Goal: Task Accomplishment & Management: Complete application form

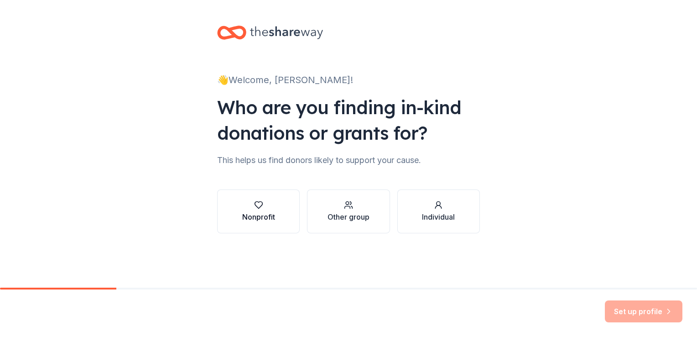
click at [259, 211] on div "Nonprofit" at bounding box center [258, 216] width 33 height 11
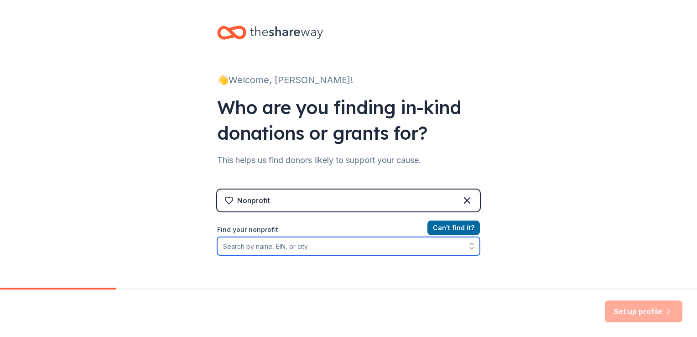
click at [255, 245] on input "Find your nonprofit" at bounding box center [348, 246] width 263 height 18
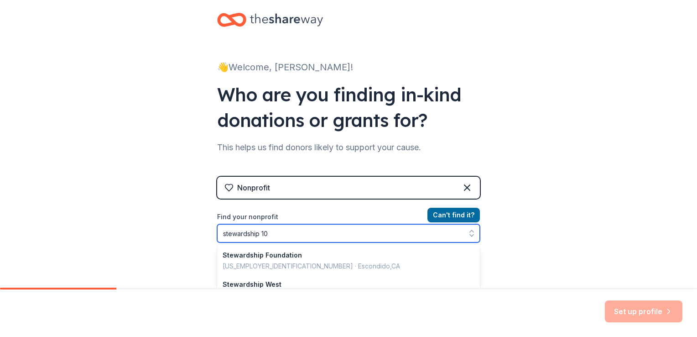
type input "stewardship 101"
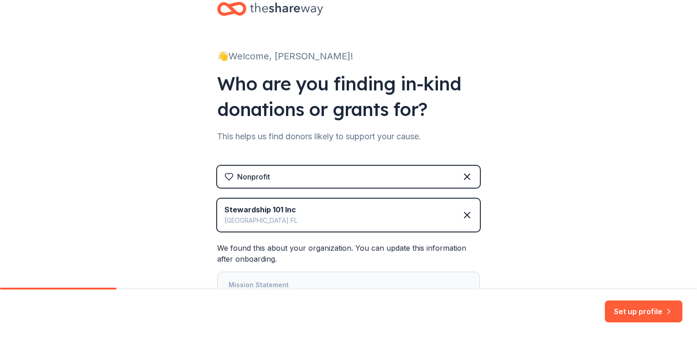
scroll to position [102, 0]
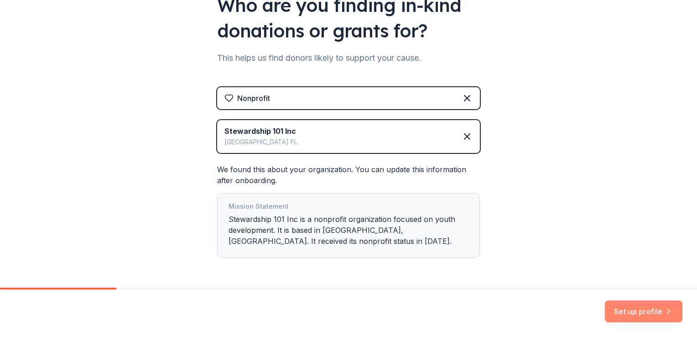
click at [609, 314] on button "Set up profile" at bounding box center [644, 311] width 78 height 22
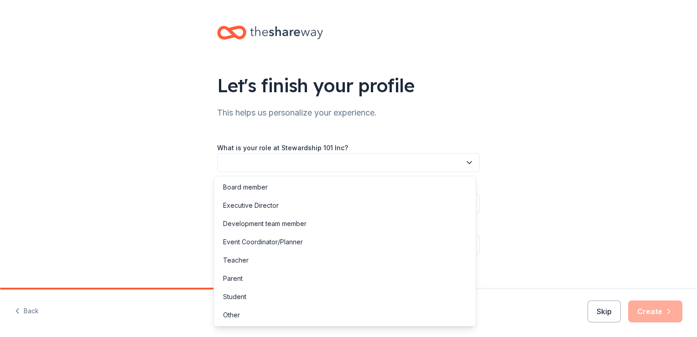
click at [293, 166] on button "button" at bounding box center [348, 162] width 263 height 19
click at [269, 204] on div "Executive Director" at bounding box center [251, 205] width 56 height 11
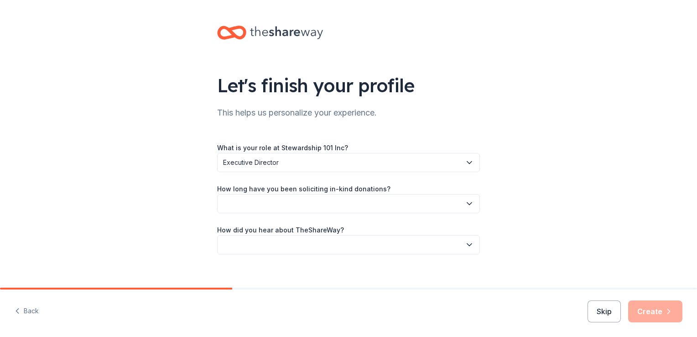
click at [308, 203] on button "button" at bounding box center [348, 203] width 263 height 19
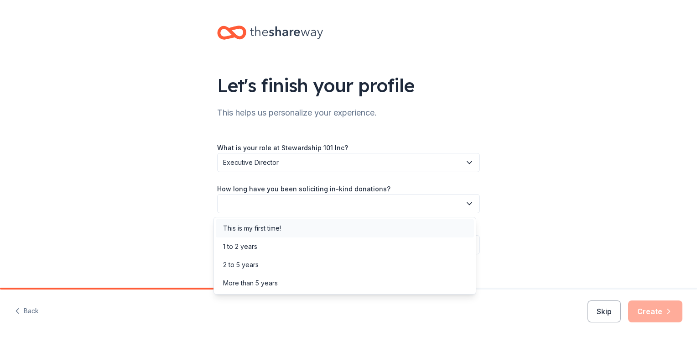
click at [268, 224] on div "This is my first time!" at bounding box center [252, 228] width 58 height 11
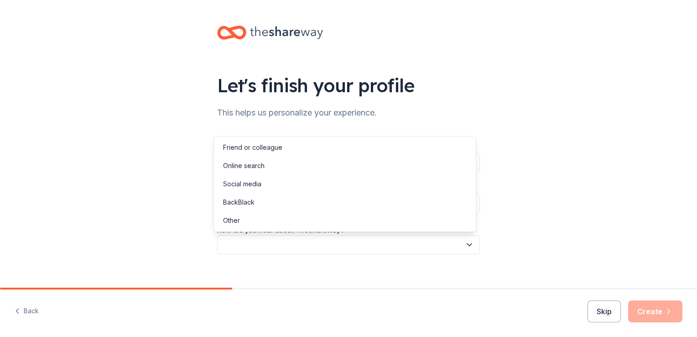
click at [320, 242] on button "button" at bounding box center [348, 244] width 263 height 19
click at [265, 182] on div "Social media" at bounding box center [345, 184] width 258 height 18
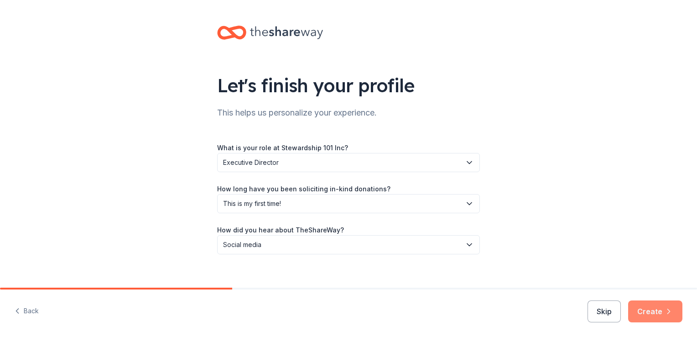
click at [654, 313] on button "Create" at bounding box center [655, 311] width 54 height 22
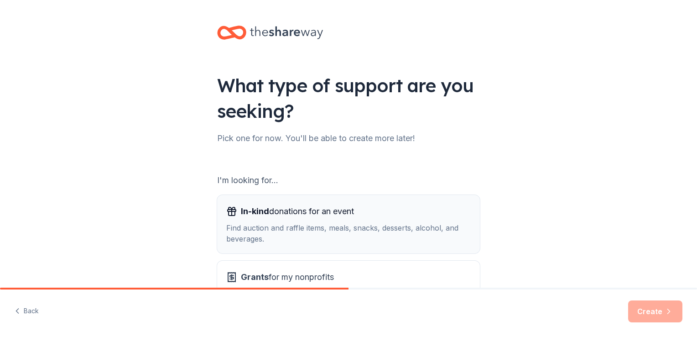
click at [354, 240] on div "Find auction and raffle items, meals, snacks, desserts, alcohol, and beverages." at bounding box center [348, 233] width 244 height 22
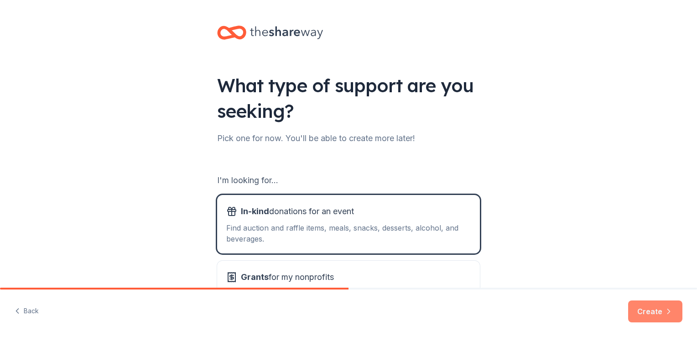
click at [660, 315] on button "Create" at bounding box center [655, 311] width 54 height 22
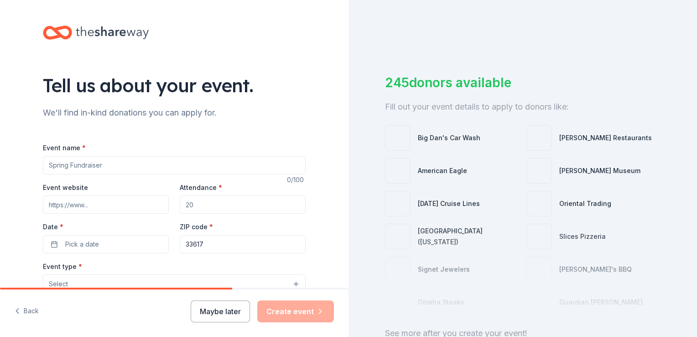
scroll to position [69, 0]
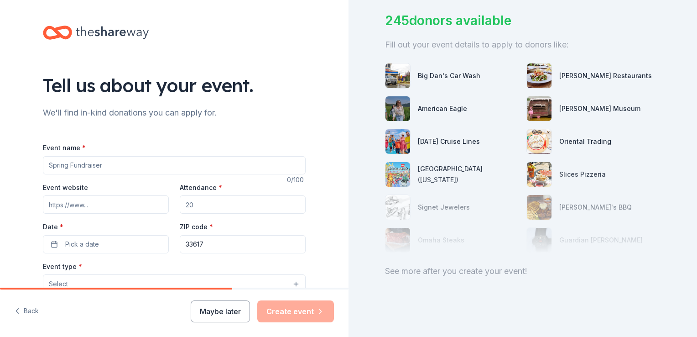
click at [84, 162] on input "Event name *" at bounding box center [174, 165] width 263 height 18
type input "Get Media Spotlight Ready"
click at [93, 209] on input "Event website" at bounding box center [106, 204] width 126 height 18
paste input "[URL][DOMAIN_NAME]"
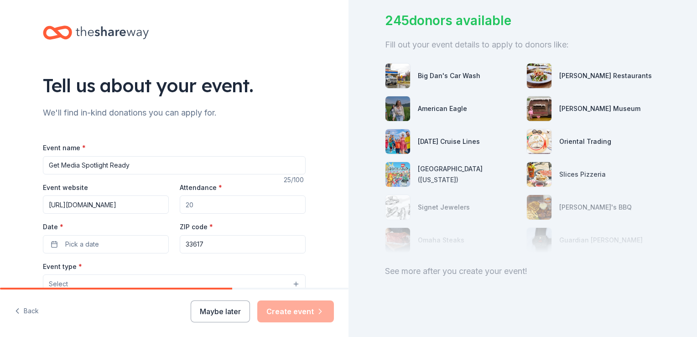
type input "[URL][DOMAIN_NAME]"
drag, startPoint x: 193, startPoint y: 205, endPoint x: 182, endPoint y: 205, distance: 11.4
click at [182, 205] on input "Attendance *" at bounding box center [243, 204] width 126 height 18
type input "365"
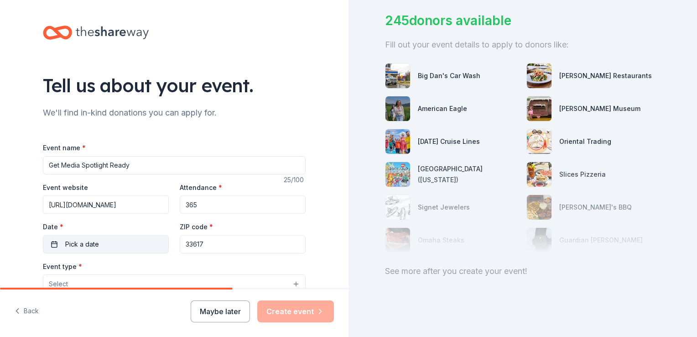
click at [116, 244] on button "Pick a date" at bounding box center [106, 244] width 126 height 18
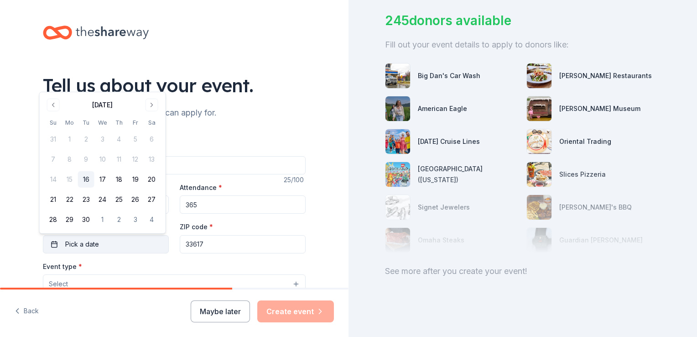
click at [116, 244] on button "Pick a date" at bounding box center [106, 244] width 126 height 18
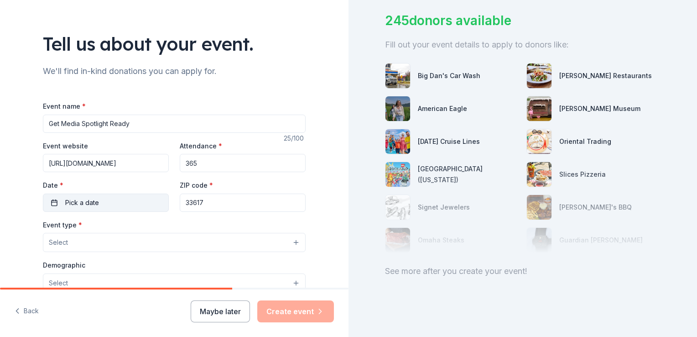
scroll to position [91, 0]
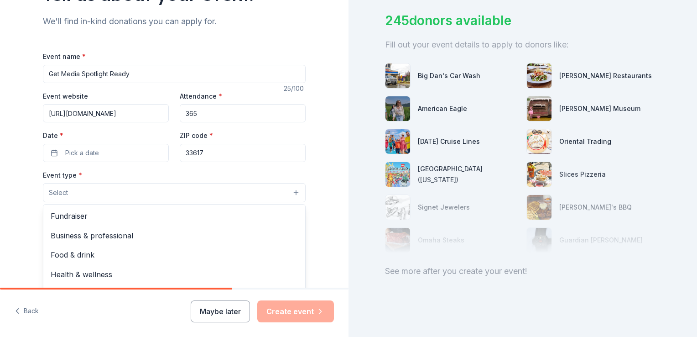
click at [170, 194] on button "Select" at bounding box center [174, 192] width 263 height 19
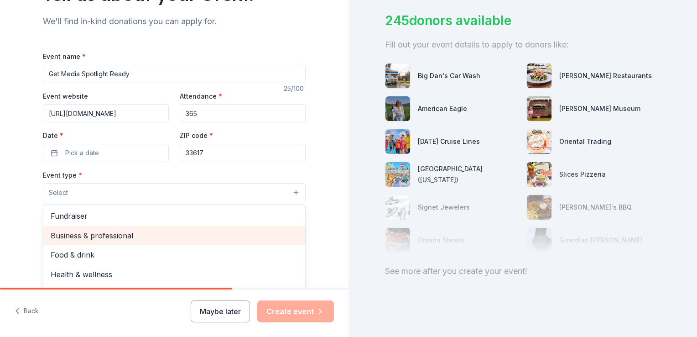
click at [129, 236] on span "Business & professional" at bounding box center [174, 235] width 247 height 12
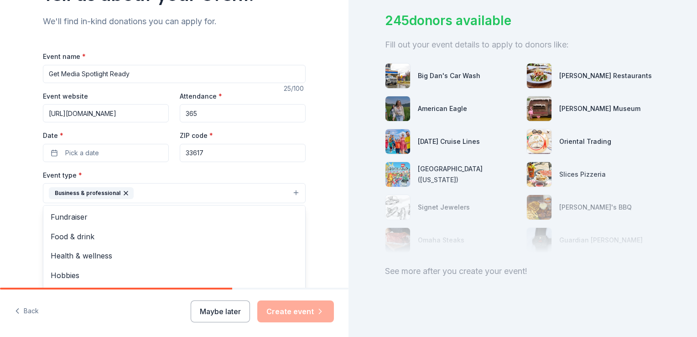
click at [110, 155] on div "Event name * Get Media Spotlight Ready 25 /100 Event website [URL][DOMAIN_NAME]…" at bounding box center [174, 262] width 263 height 422
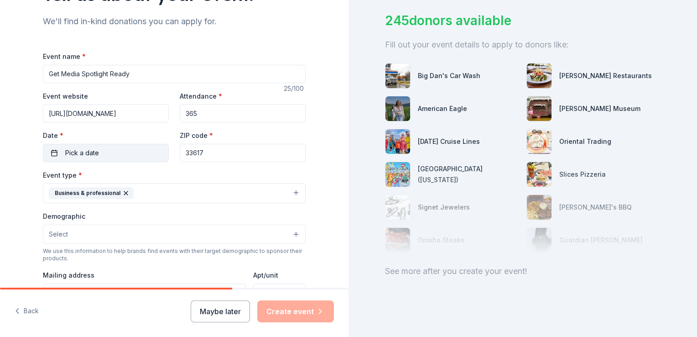
click at [110, 155] on button "Pick a date" at bounding box center [106, 153] width 126 height 18
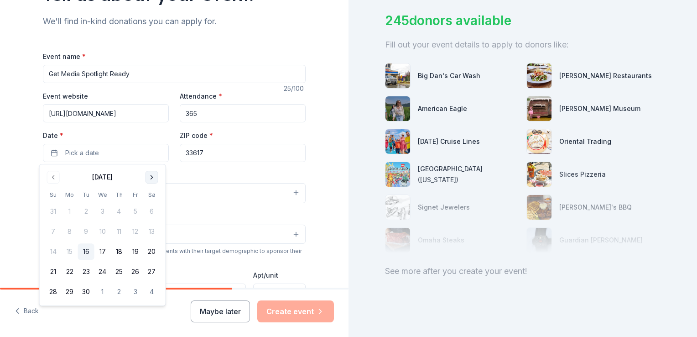
click at [150, 176] on button "Go to next month" at bounding box center [151, 177] width 13 height 13
click at [151, 175] on button "Go to next month" at bounding box center [151, 177] width 13 height 13
click at [71, 249] on button "10" at bounding box center [70, 251] width 16 height 16
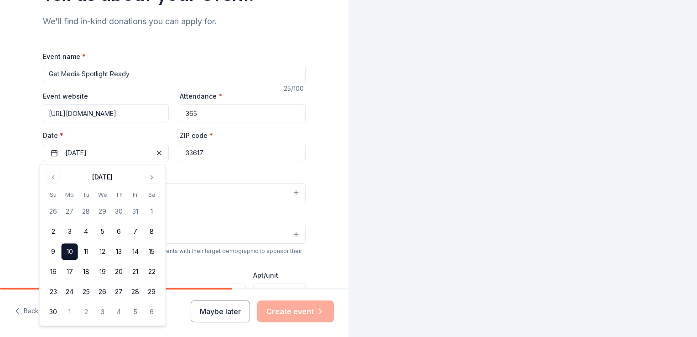
scroll to position [0, 0]
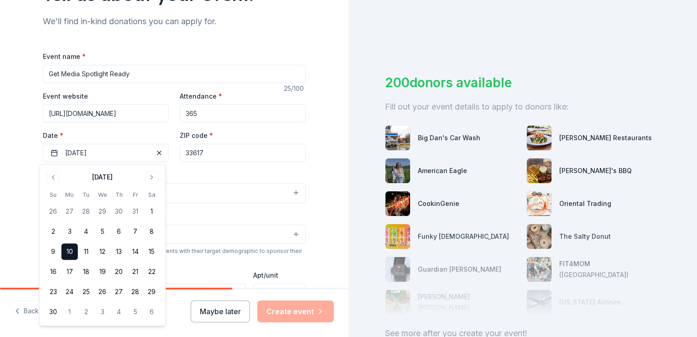
click at [234, 156] on input "33617" at bounding box center [243, 153] width 126 height 18
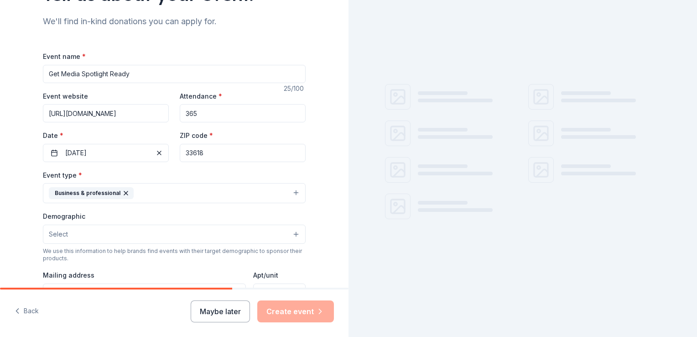
type input "33618"
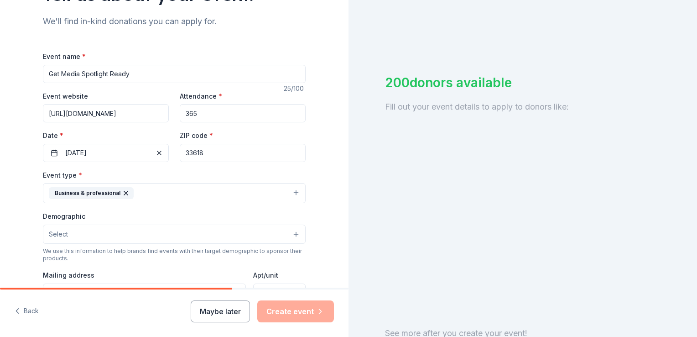
click at [319, 135] on div "Tell us about your event. We'll find in-kind donations you can apply for. Event…" at bounding box center [174, 213] width 348 height 608
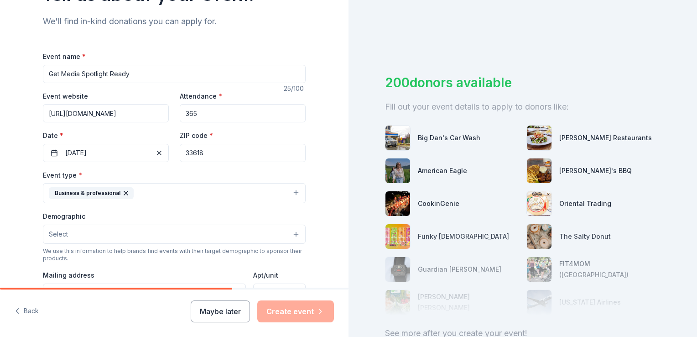
scroll to position [182, 0]
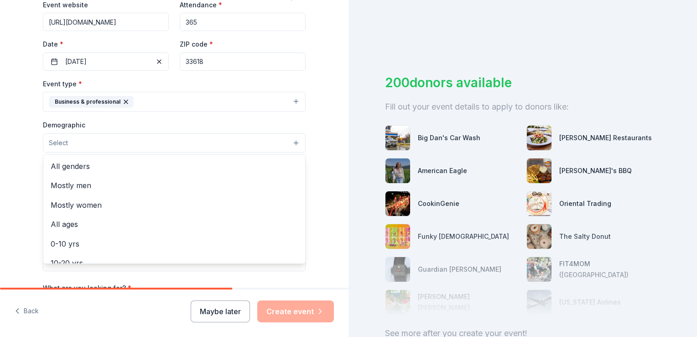
click at [170, 141] on button "Select" at bounding box center [174, 142] width 263 height 19
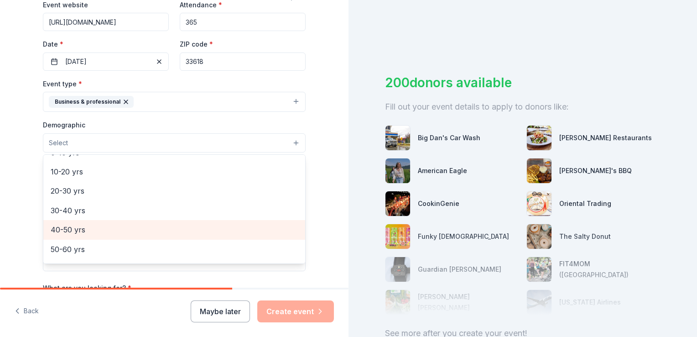
click at [93, 230] on span "40-50 yrs" at bounding box center [174, 229] width 247 height 12
click at [71, 231] on span "50-60 yrs" at bounding box center [174, 230] width 247 height 12
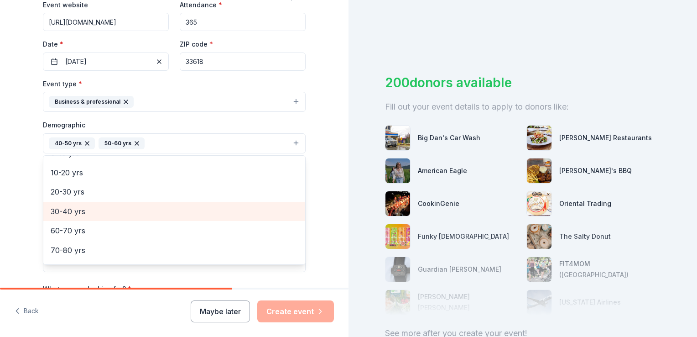
click at [56, 213] on span "30-40 yrs" at bounding box center [174, 211] width 247 height 12
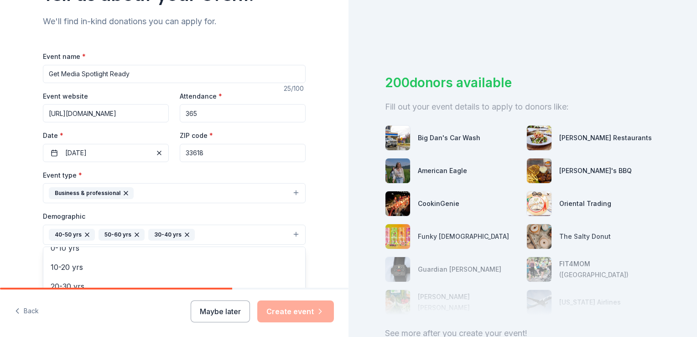
click at [198, 111] on div "Event name * Get Media Spotlight Ready 25 /100 Event website [URL][DOMAIN_NAME]…" at bounding box center [174, 262] width 263 height 423
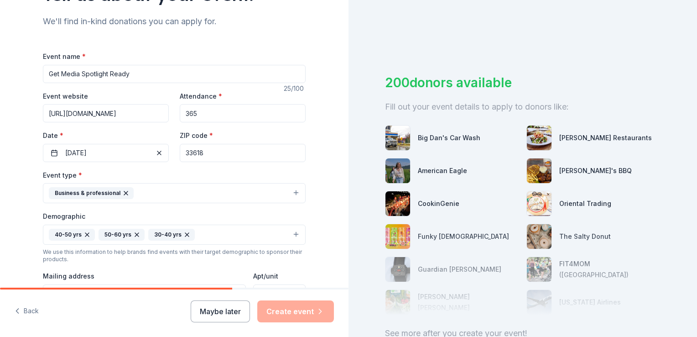
drag, startPoint x: 197, startPoint y: 113, endPoint x: 181, endPoint y: 113, distance: 16.9
click at [181, 113] on input "365" at bounding box center [243, 113] width 126 height 18
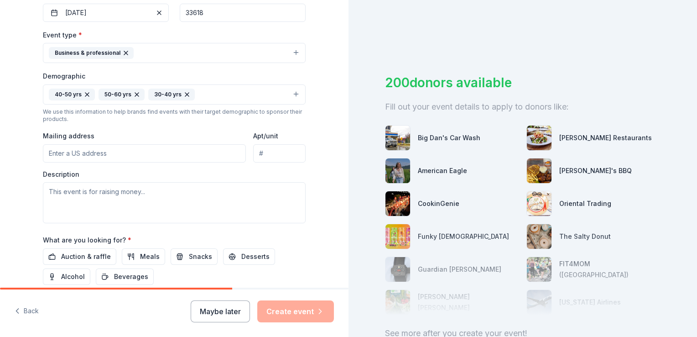
scroll to position [182, 0]
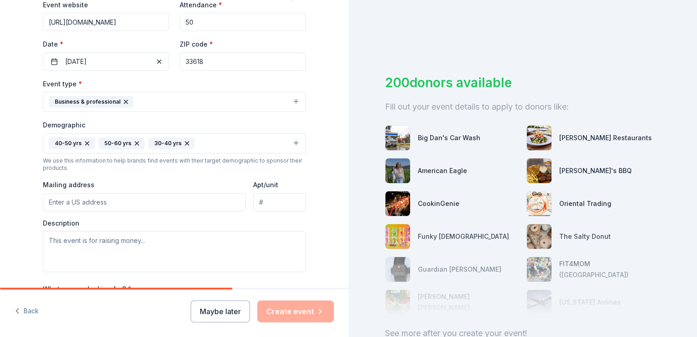
type input "50"
click at [91, 202] on input "Mailing address" at bounding box center [144, 202] width 203 height 18
type input "[STREET_ADDRESS][PERSON_NAME]"
type input "Suite 200"
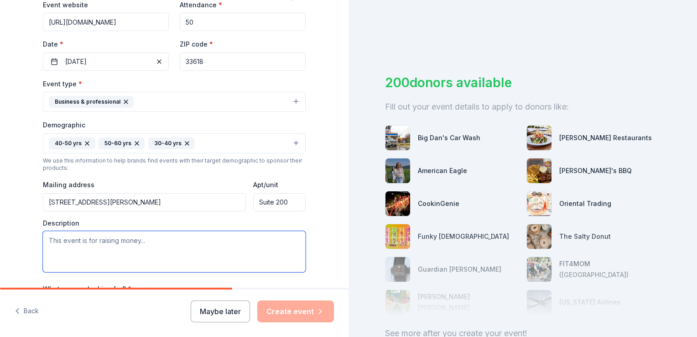
click at [88, 242] on textarea at bounding box center [174, 251] width 263 height 41
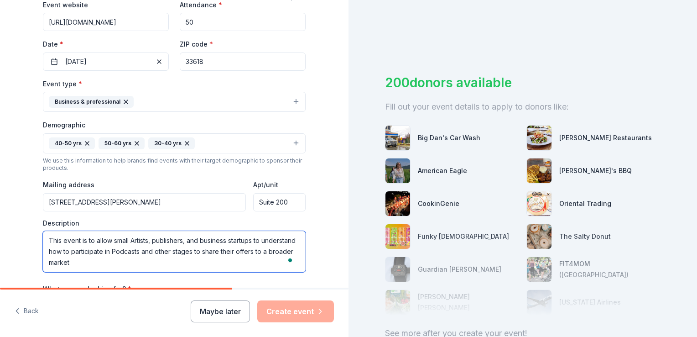
click at [109, 240] on textarea "This event is to allow small Artists, publishers, and business startups to unde…" at bounding box center [174, 251] width 263 height 41
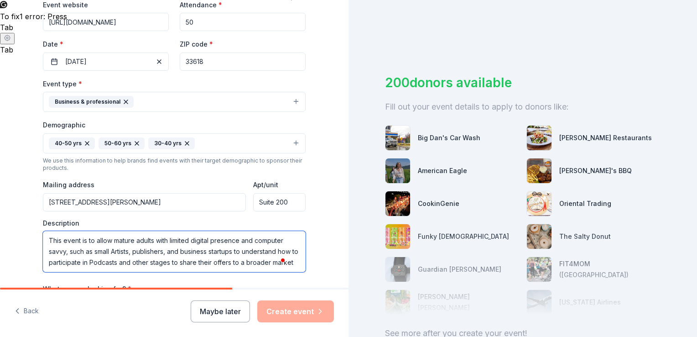
drag, startPoint x: 91, startPoint y: 240, endPoint x: 78, endPoint y: 240, distance: 13.2
click at [78, 240] on textarea "This event is to allow mature adults with limited digital presence and computer…" at bounding box center [174, 251] width 263 height 41
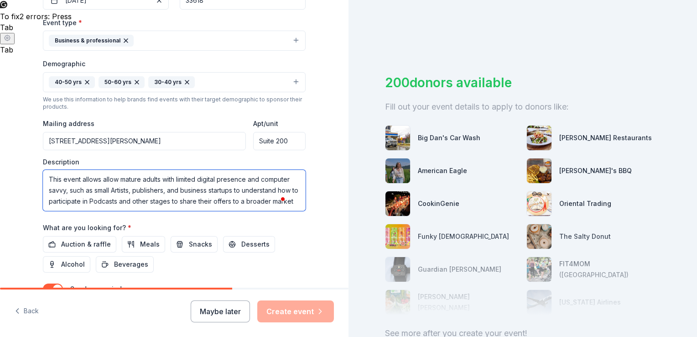
scroll to position [319, 0]
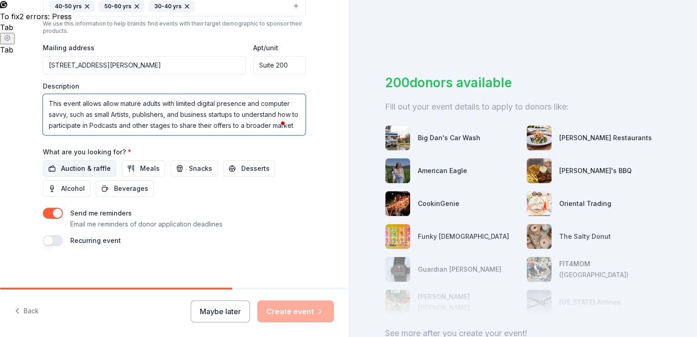
type textarea "This event allows allow mature adults with limited digital presence and compute…"
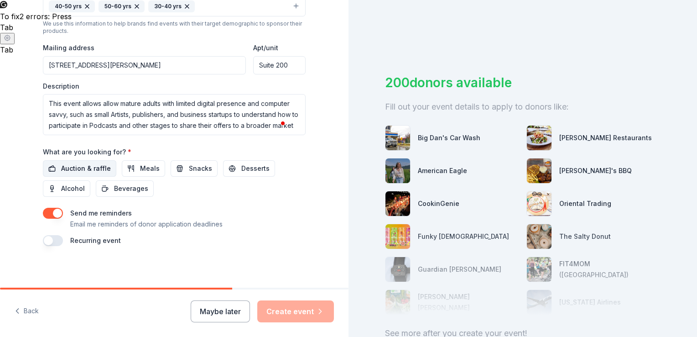
click at [88, 164] on span "Auction & raffle" at bounding box center [86, 168] width 50 height 11
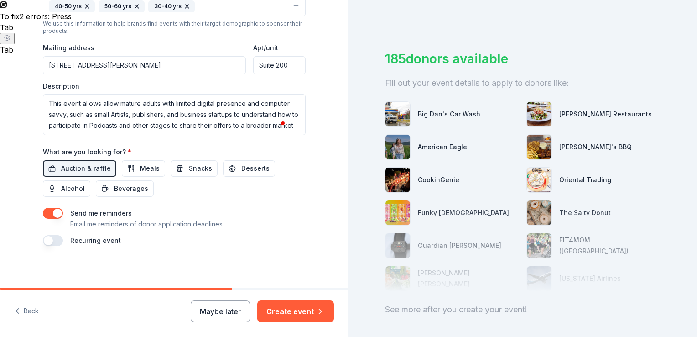
scroll to position [69, 0]
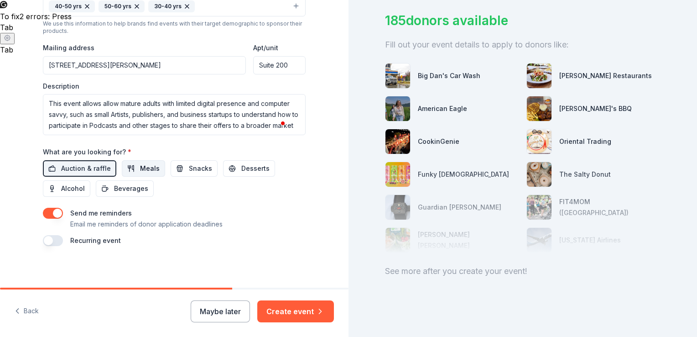
click at [140, 166] on span "Meals" at bounding box center [150, 168] width 20 height 11
click at [129, 166] on button "Meals" at bounding box center [143, 168] width 43 height 16
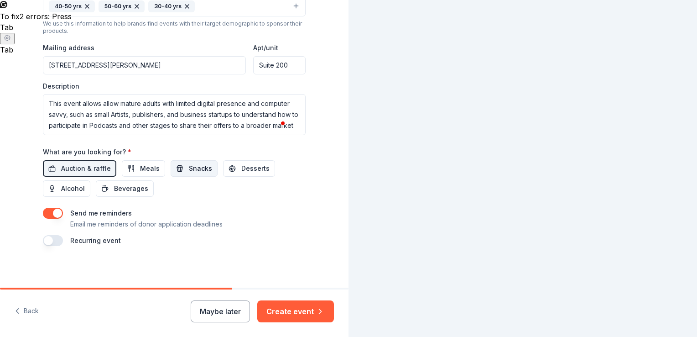
scroll to position [0, 0]
click at [244, 164] on span "Desserts" at bounding box center [255, 168] width 28 height 11
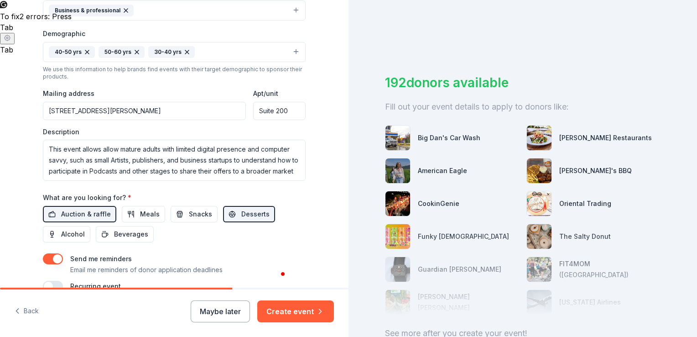
scroll to position [274, 0]
click at [301, 312] on button "Create event" at bounding box center [295, 311] width 77 height 22
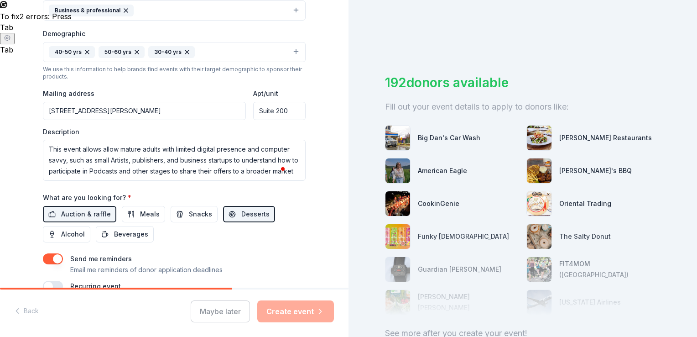
scroll to position [0, 0]
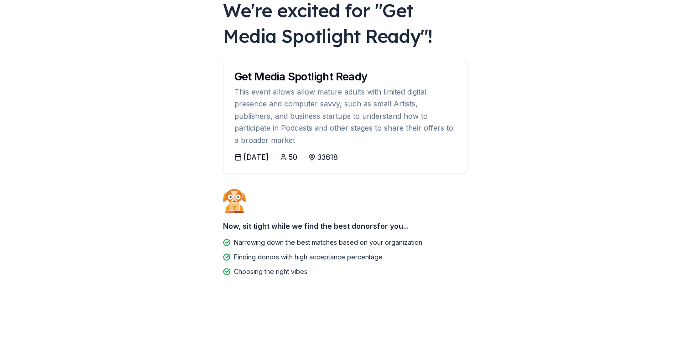
scroll to position [33, 0]
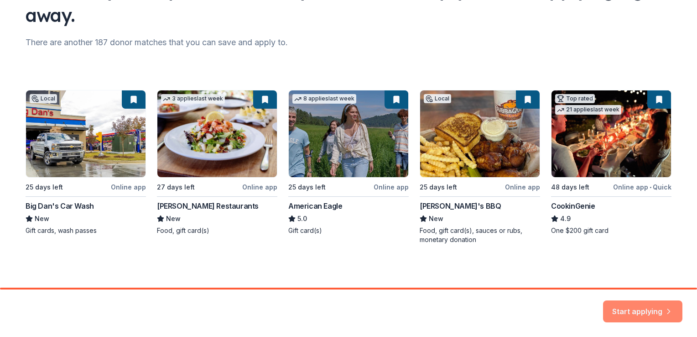
click at [658, 302] on button "Start applying" at bounding box center [642, 306] width 79 height 22
click at [649, 304] on div "Start applying" at bounding box center [642, 311] width 79 height 22
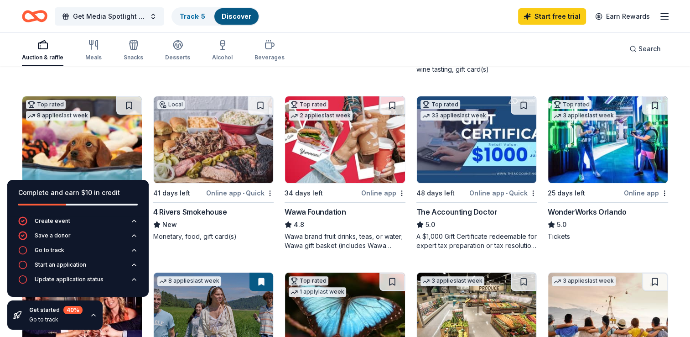
scroll to position [319, 0]
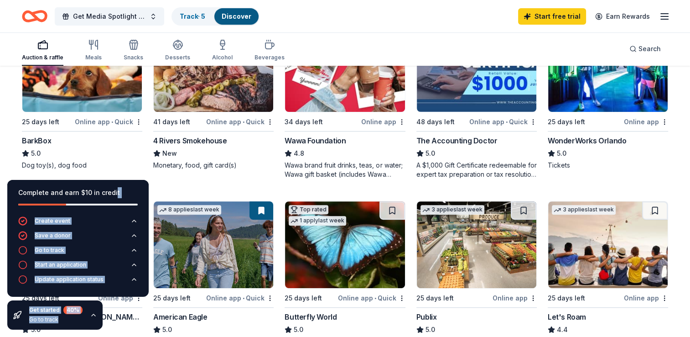
drag, startPoint x: 113, startPoint y: 188, endPoint x: 115, endPoint y: 162, distance: 26.6
click at [115, 162] on div "Complete and earn $10 in credit Create event Save a donor Go to track Start an …" at bounding box center [345, 332] width 690 height 1171
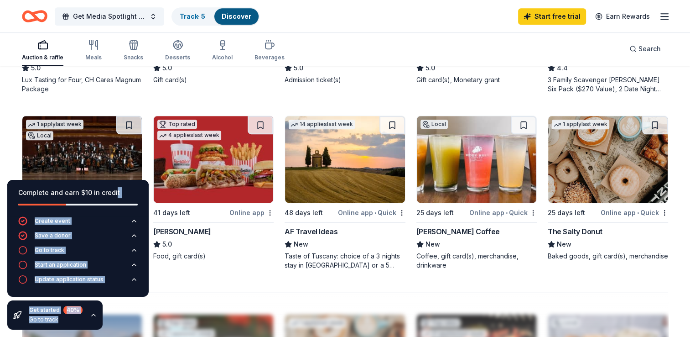
scroll to position [444, 0]
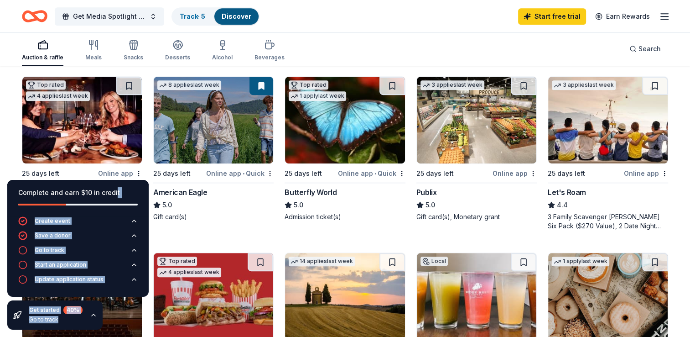
click at [447, 132] on img at bounding box center [476, 120] width 119 height 87
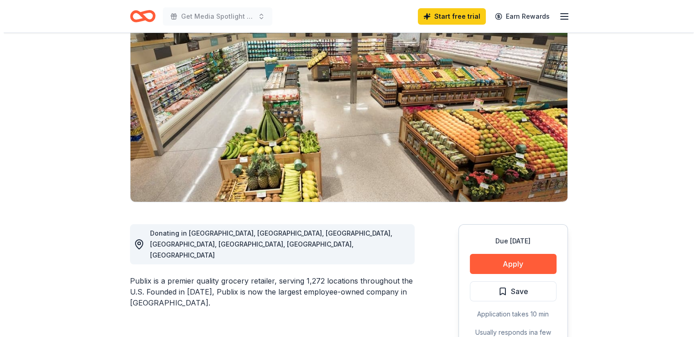
scroll to position [91, 0]
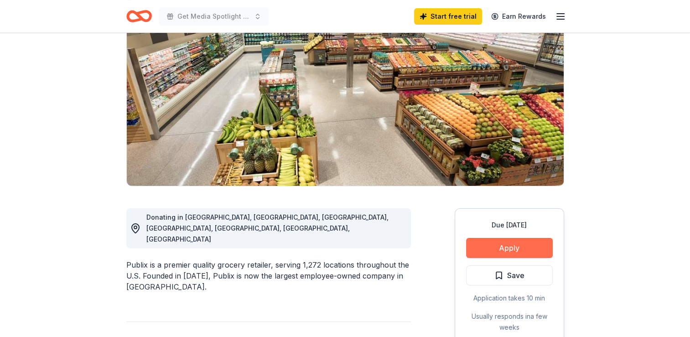
click at [513, 244] on button "Apply" at bounding box center [509, 248] width 87 height 20
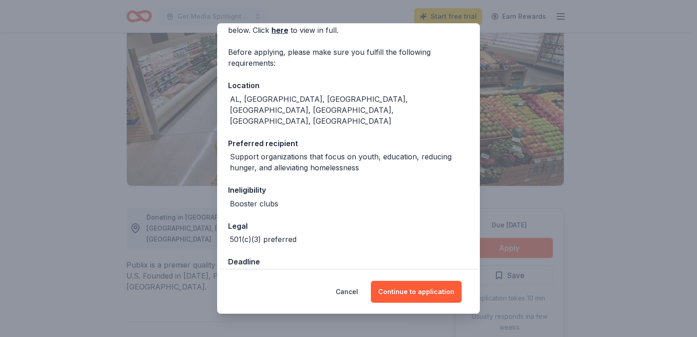
scroll to position [55, 0]
click at [404, 285] on button "Continue to application" at bounding box center [416, 291] width 91 height 22
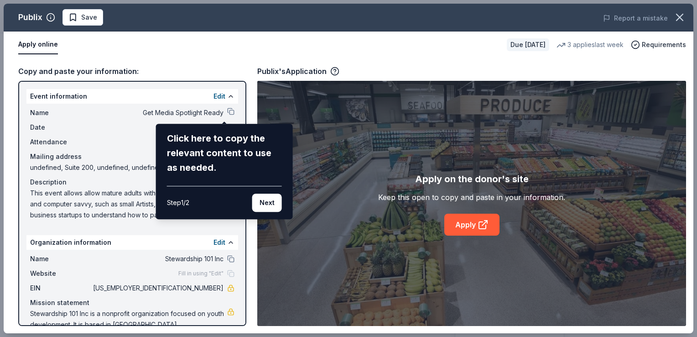
drag, startPoint x: 205, startPoint y: 128, endPoint x: 176, endPoint y: 160, distance: 43.3
click at [176, 160] on div "Click here to copy the relevant content to use as needed. Step 1 / 2 Next" at bounding box center [224, 171] width 137 height 95
click at [260, 203] on button "Next" at bounding box center [267, 202] width 30 height 18
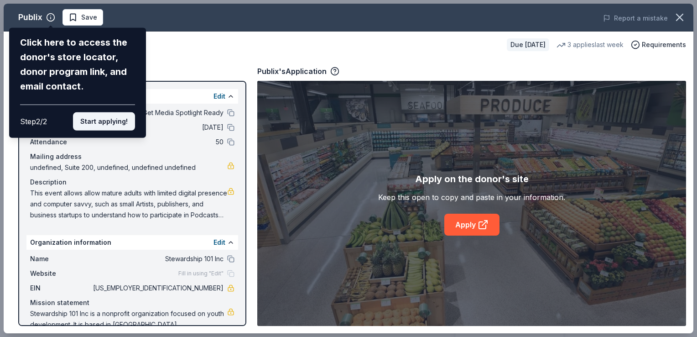
click at [98, 123] on button "Start applying!" at bounding box center [104, 121] width 62 height 18
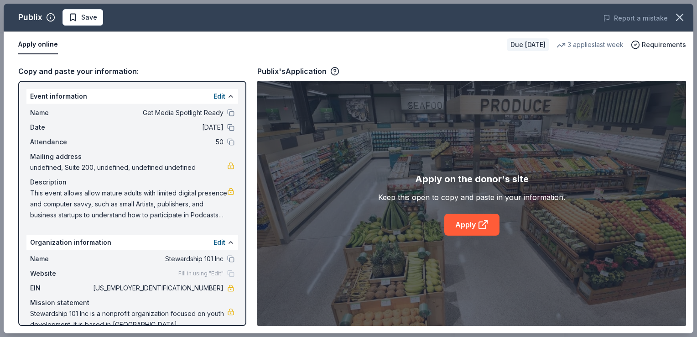
click at [472, 223] on div "Publix Save Report a mistake Apply online Due in 25 days 3 applies last week Re…" at bounding box center [349, 168] width 690 height 329
click at [480, 223] on icon at bounding box center [483, 224] width 11 height 11
